Goal: Find specific page/section: Find specific page/section

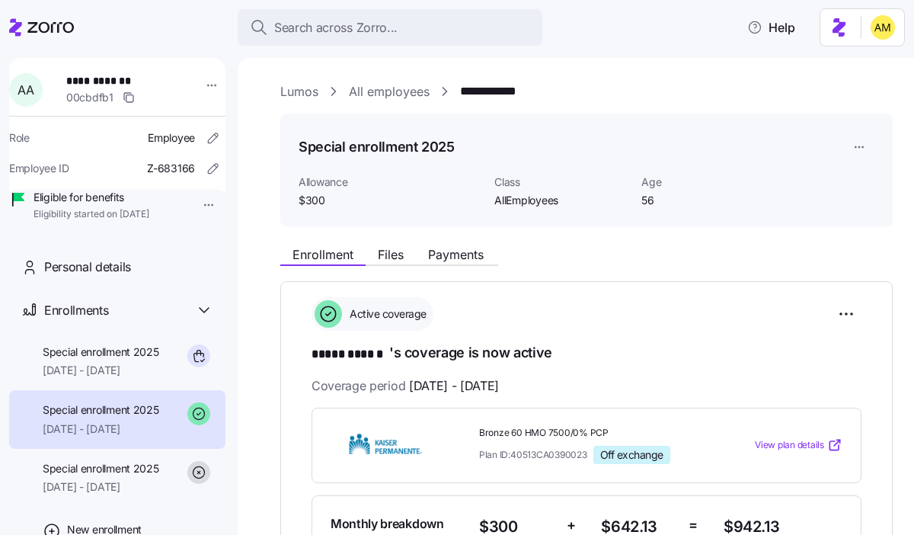
click at [37, 32] on icon at bounding box center [41, 27] width 65 height 18
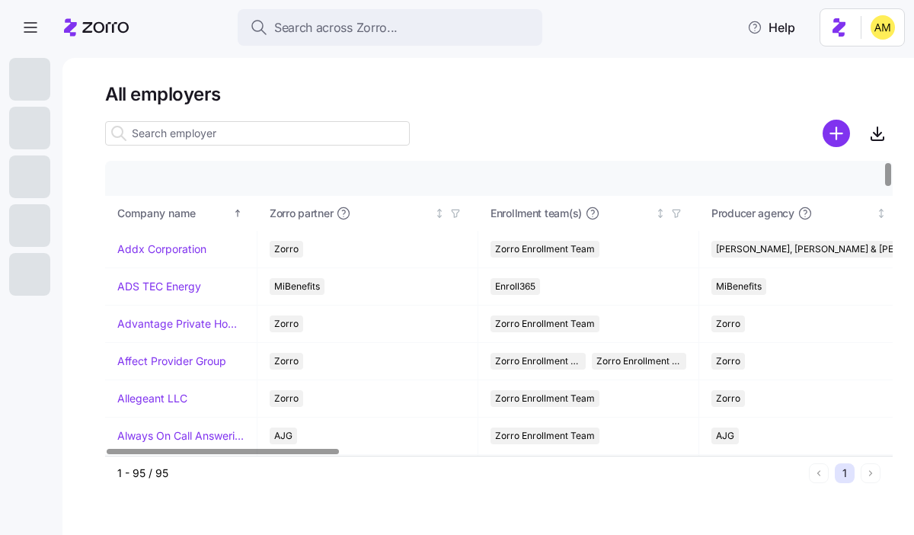
click at [161, 134] on input at bounding box center [257, 133] width 305 height 24
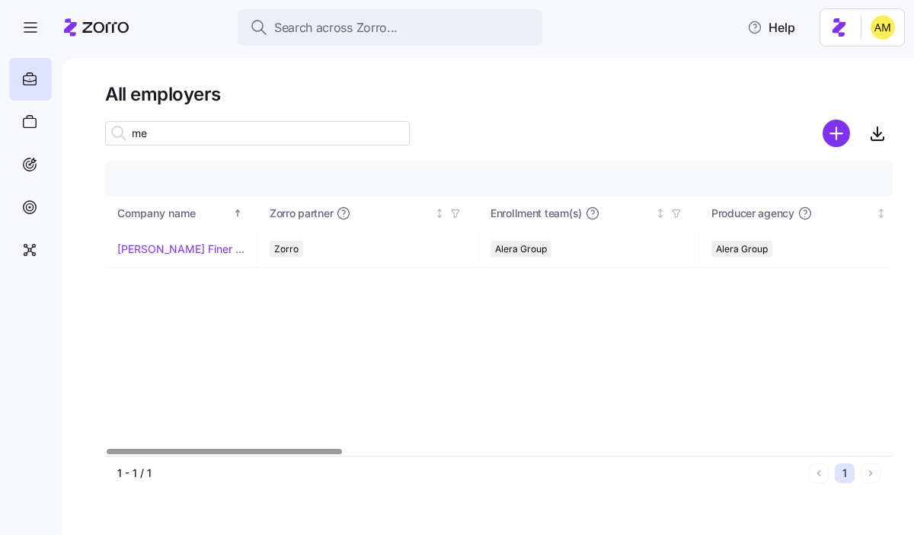
type input "m"
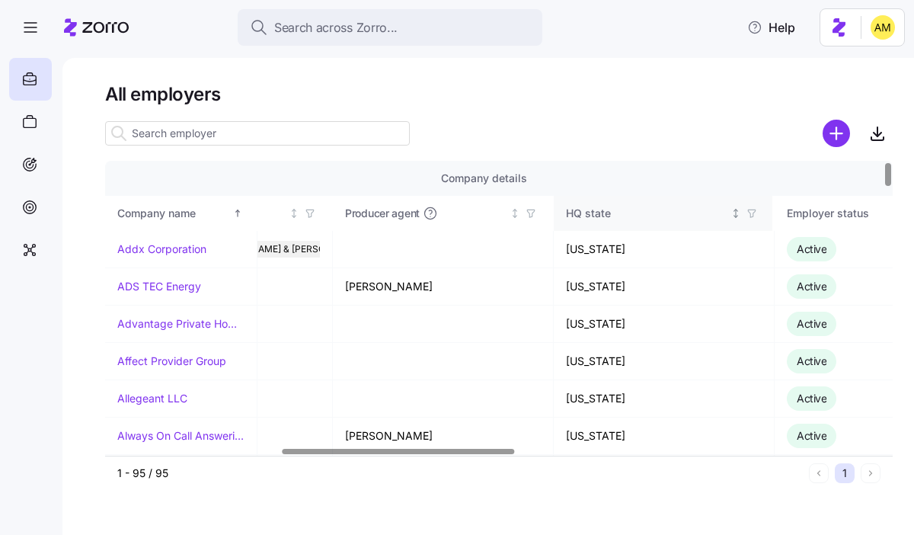
scroll to position [0, 595]
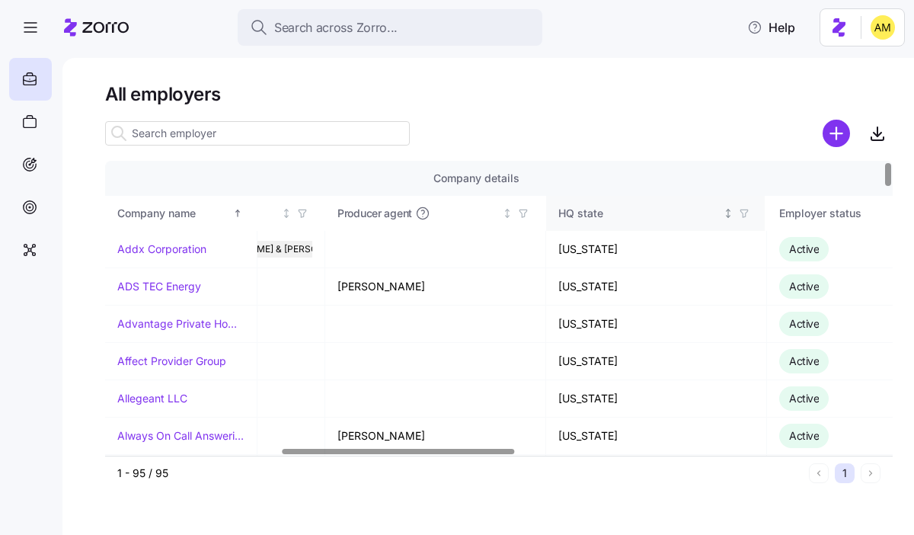
click at [729, 216] on icon "Not sorted" at bounding box center [728, 217] width 4 height 2
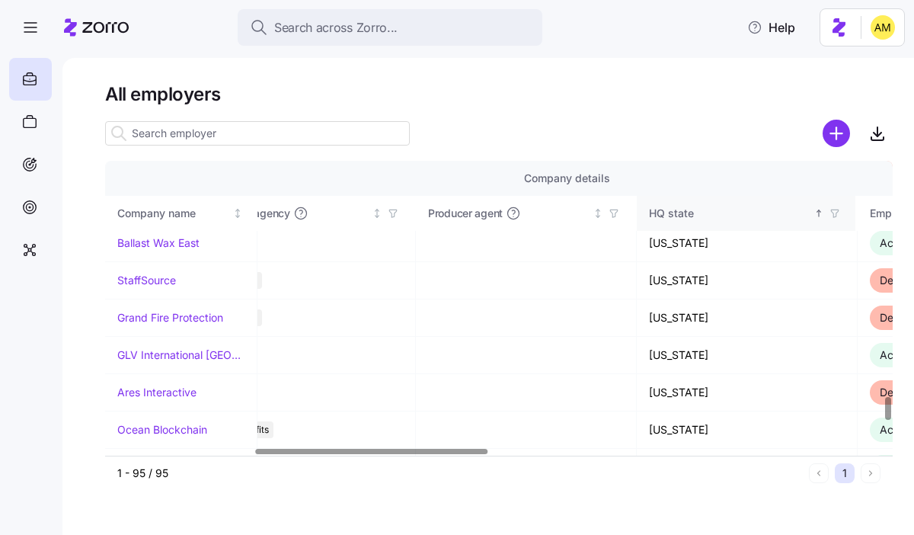
scroll to position [3000, 504]
